Goal: Information Seeking & Learning: Understand process/instructions

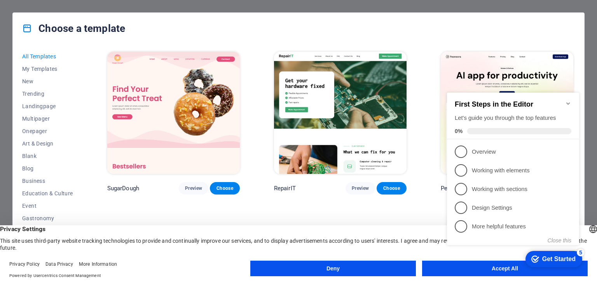
click at [369, 268] on button "Deny" at bounding box center [333, 268] width 166 height 16
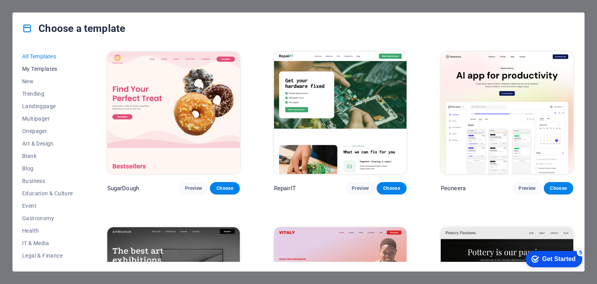
click at [57, 67] on span "My Templates" at bounding box center [47, 69] width 51 height 6
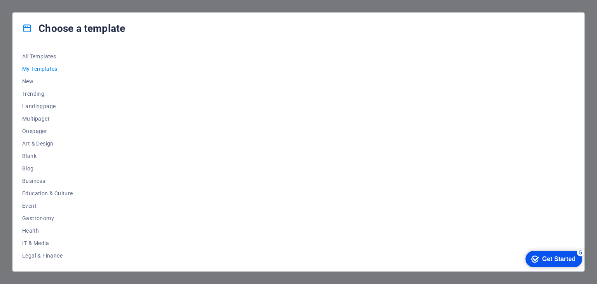
click at [546, 262] on div "Get Started" at bounding box center [558, 258] width 33 height 7
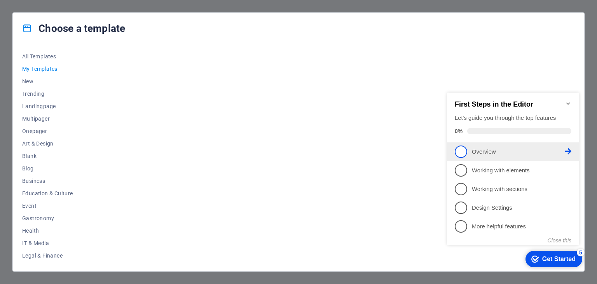
click at [494, 150] on p "Overview - incomplete" at bounding box center [518, 152] width 93 height 8
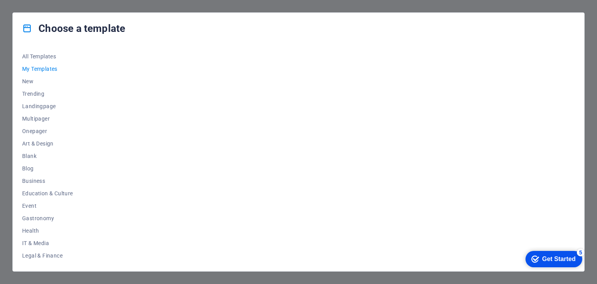
click at [542, 255] on div "Get Started" at bounding box center [558, 258] width 33 height 7
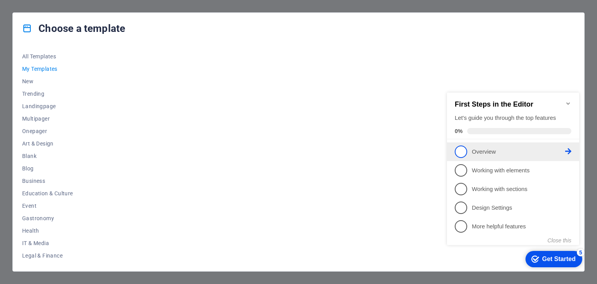
click at [484, 157] on li "1 Overview - incomplete" at bounding box center [513, 151] width 132 height 19
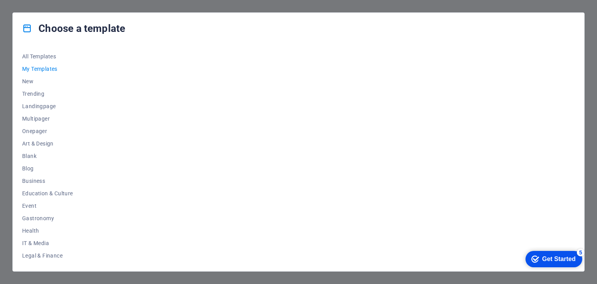
drag, startPoint x: 620, startPoint y: 433, endPoint x: 618, endPoint y: 429, distance: 4.0
click at [585, 270] on div "checkmark Get Started 5 First Steps in the Editor Let's guide you through the t…" at bounding box center [552, 258] width 66 height 23
click at [542, 260] on div "Get Started" at bounding box center [558, 258] width 33 height 7
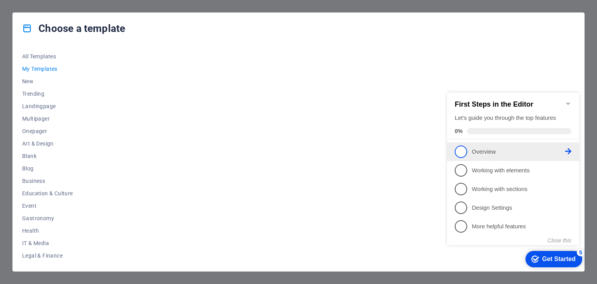
click at [487, 153] on p "Overview - incomplete" at bounding box center [518, 152] width 93 height 8
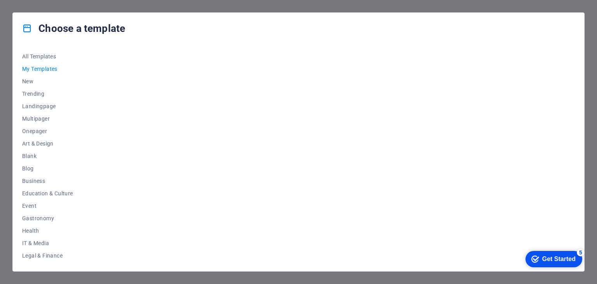
drag, startPoint x: 613, startPoint y: 430, endPoint x: 592, endPoint y: 347, distance: 85.5
click at [582, 267] on div "checkmark Get Started 5" at bounding box center [553, 259] width 57 height 16
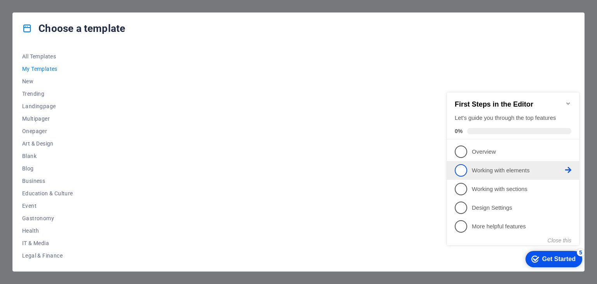
click at [502, 169] on p "Working with elements - incomplete" at bounding box center [518, 170] width 93 height 8
